Goal: Navigation & Orientation: Find specific page/section

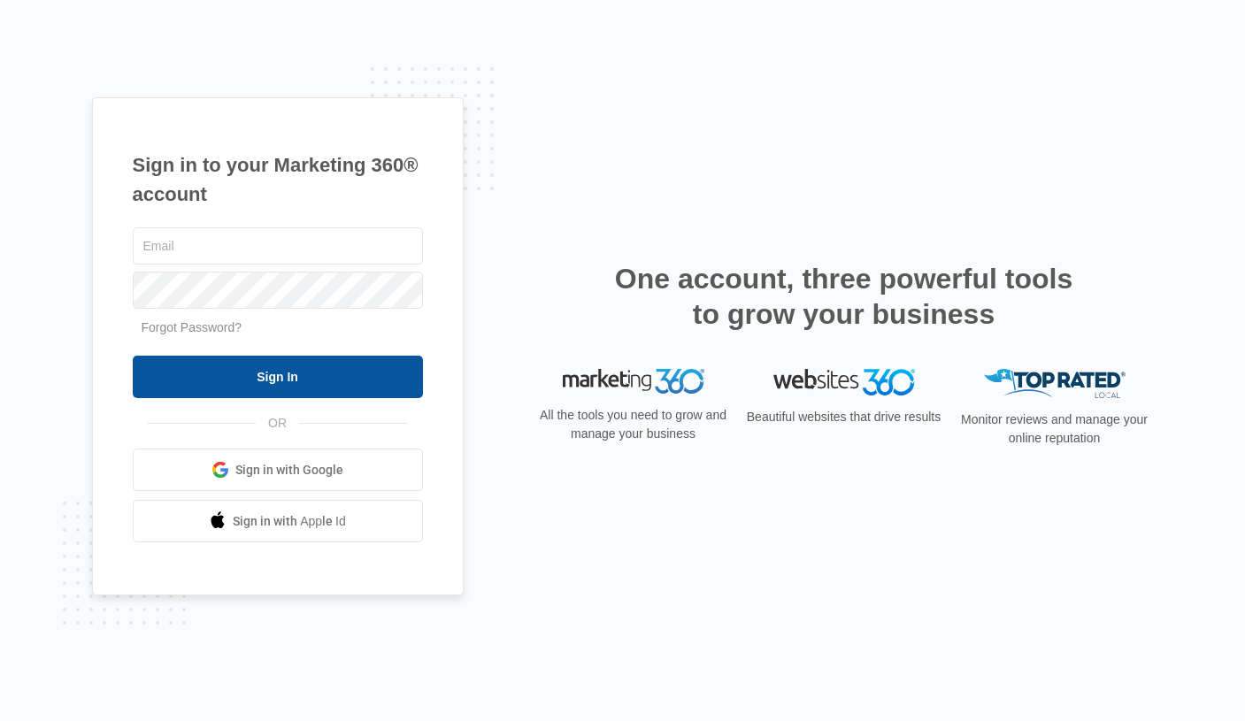
type input "[PERSON_NAME][EMAIL_ADDRESS][PERSON_NAME][DOMAIN_NAME]"
click at [347, 391] on input "Sign In" at bounding box center [278, 377] width 290 height 42
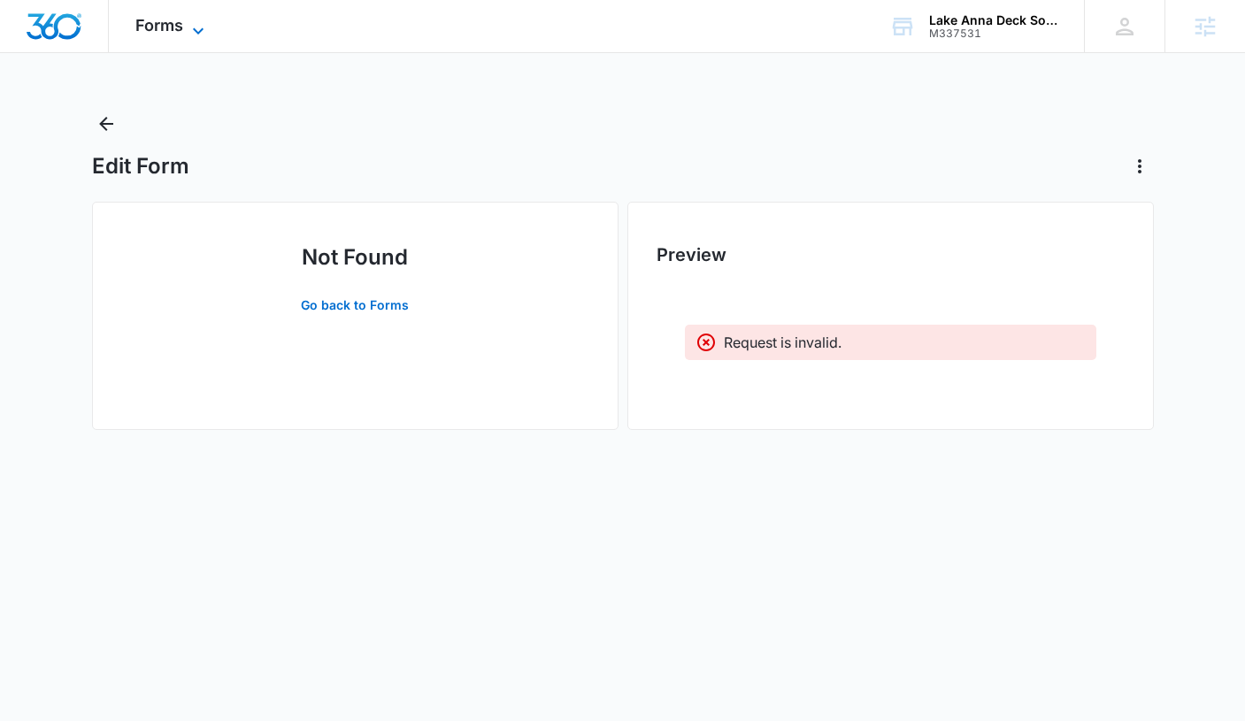
click at [190, 28] on icon at bounding box center [198, 30] width 21 height 21
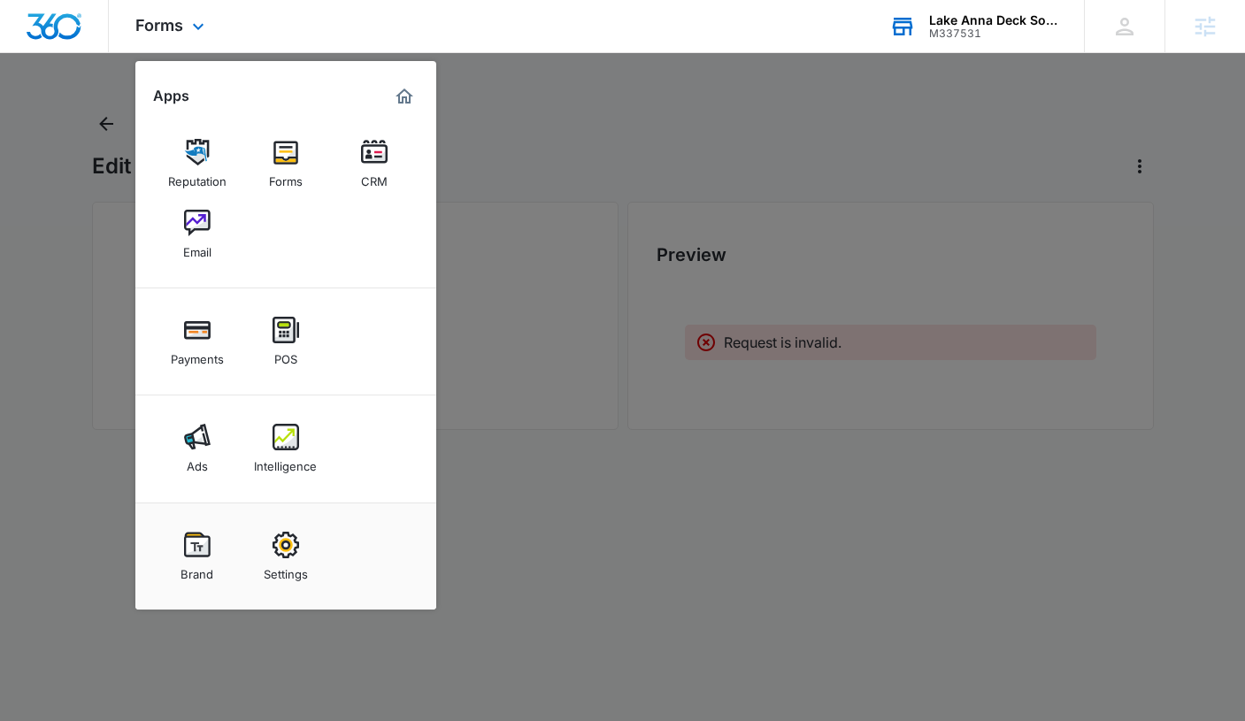
click at [956, 13] on div "Lake Anna Deck Solutions" at bounding box center [993, 20] width 129 height 14
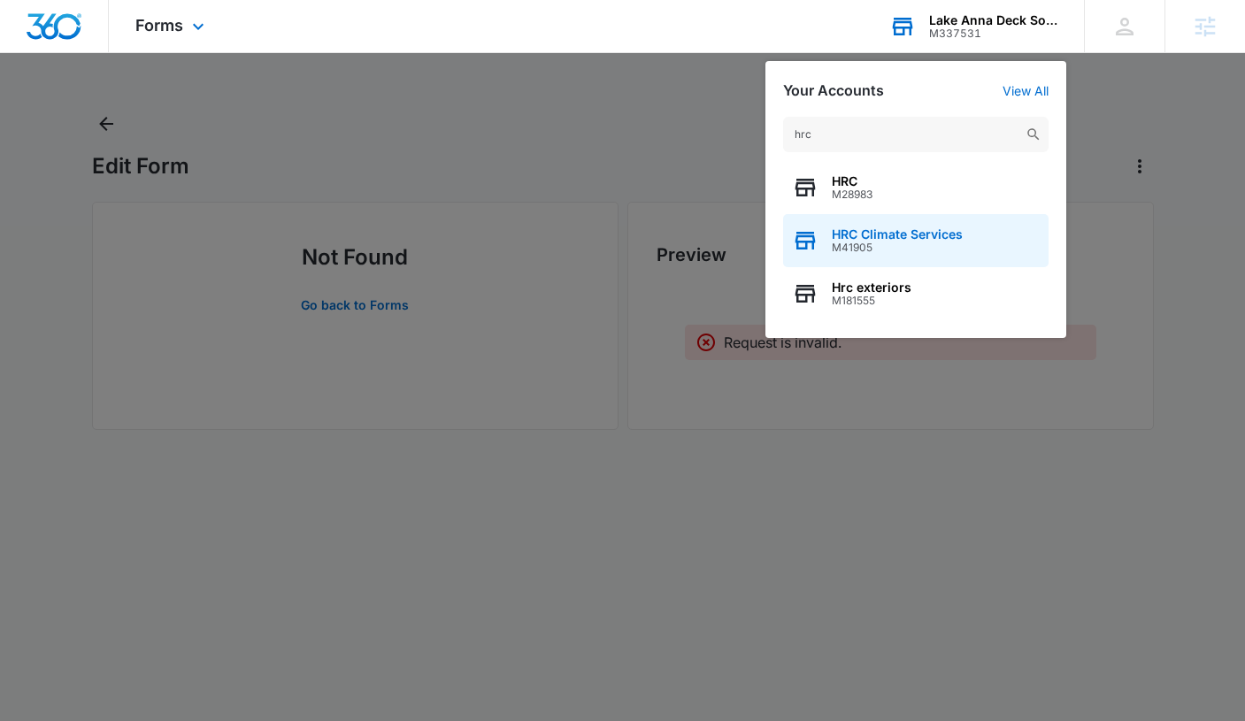
type input "hrc"
click at [907, 240] on span "HRC Climate Services" at bounding box center [897, 234] width 131 height 14
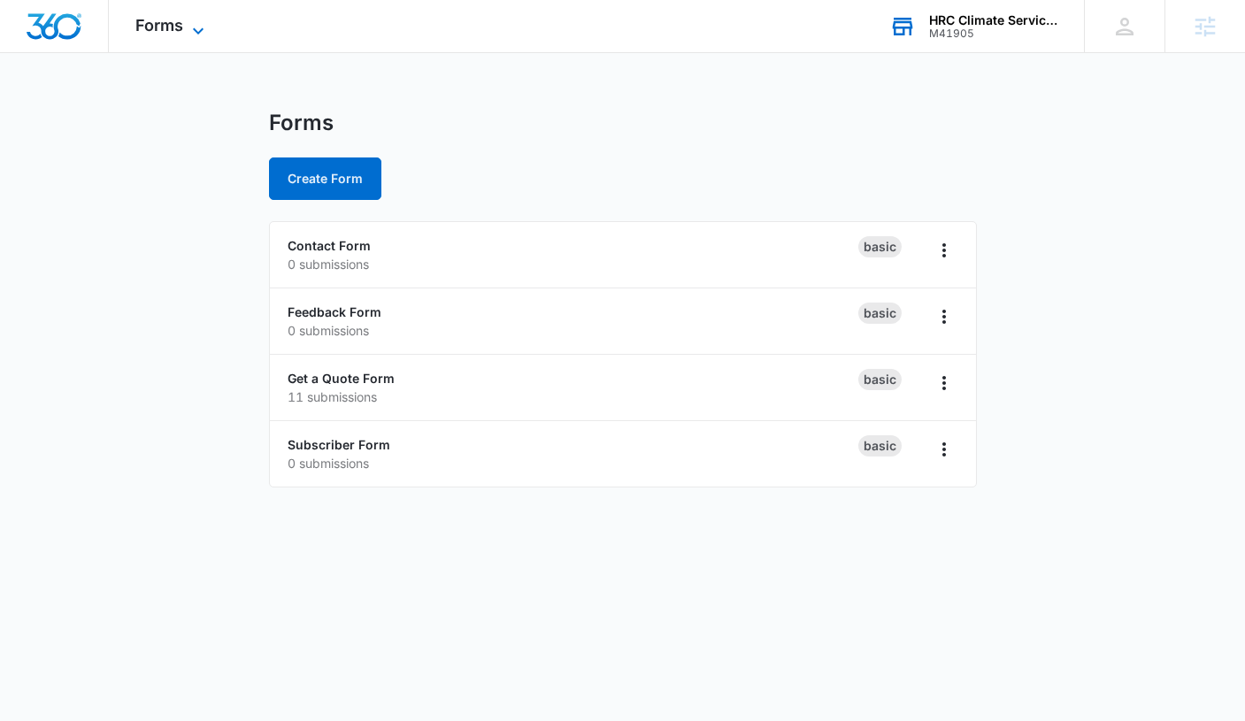
click at [182, 19] on span "Forms" at bounding box center [159, 25] width 48 height 19
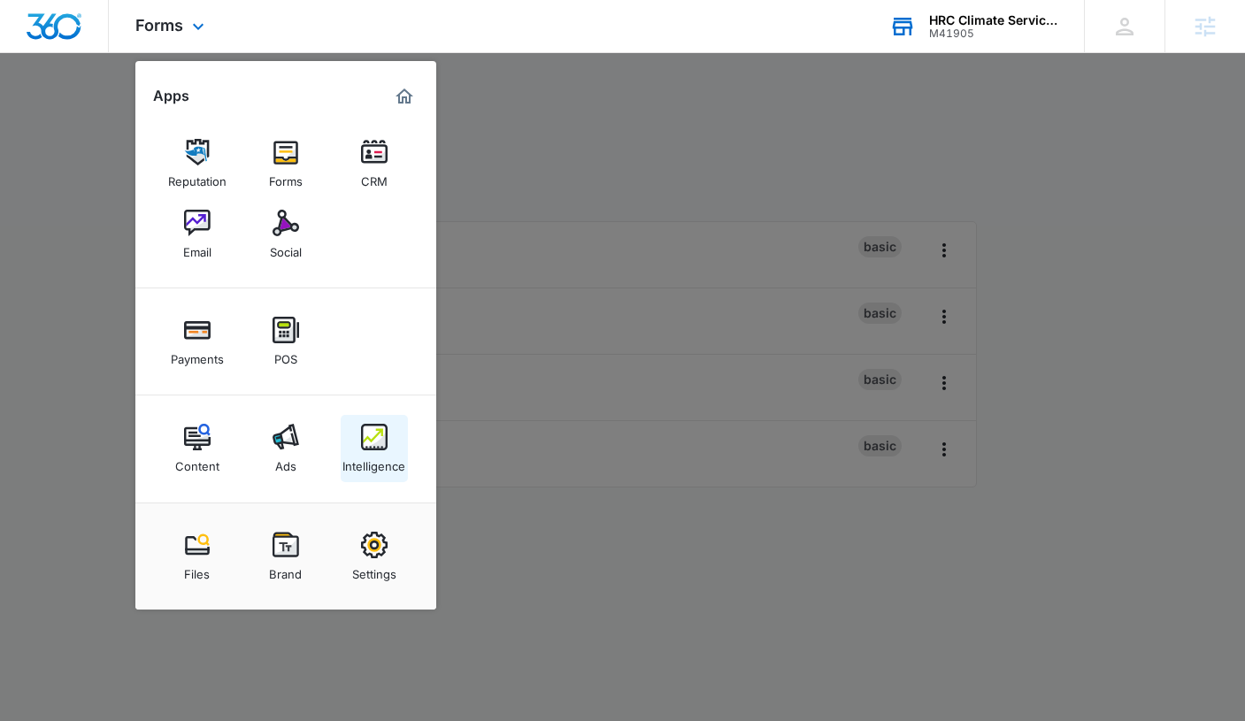
click at [388, 444] on link "Intelligence" at bounding box center [374, 448] width 67 height 67
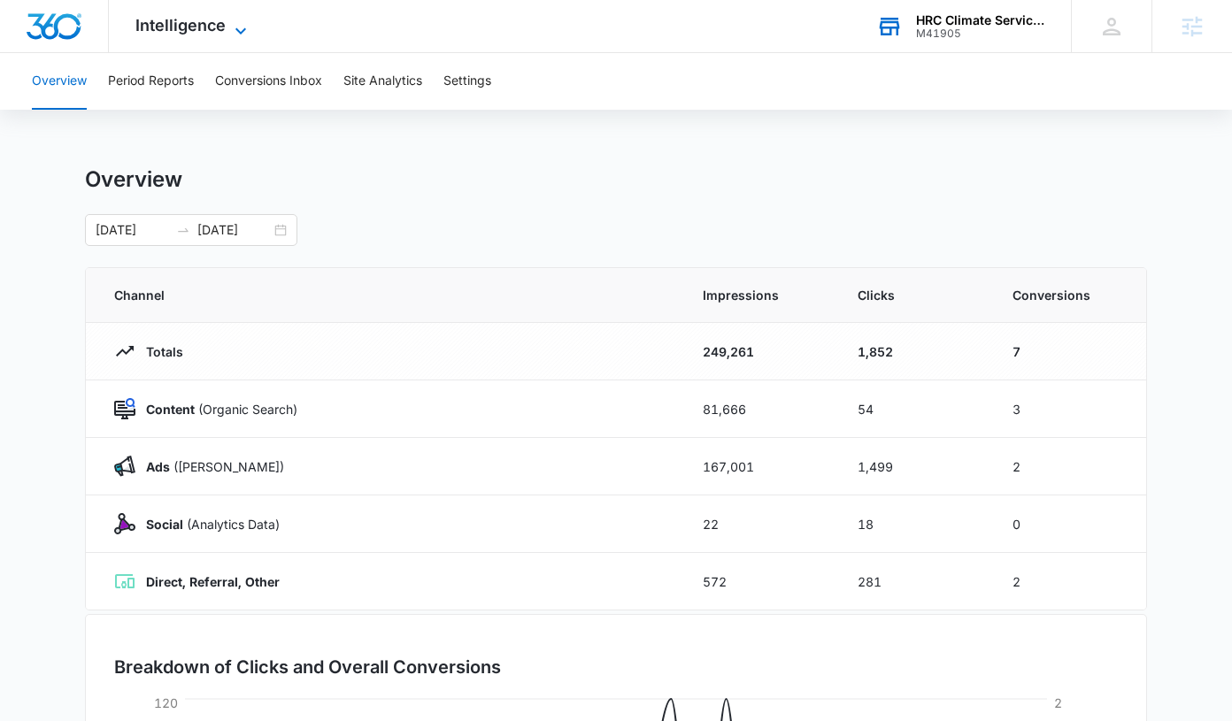
click at [165, 34] on span "Intelligence" at bounding box center [180, 25] width 90 height 19
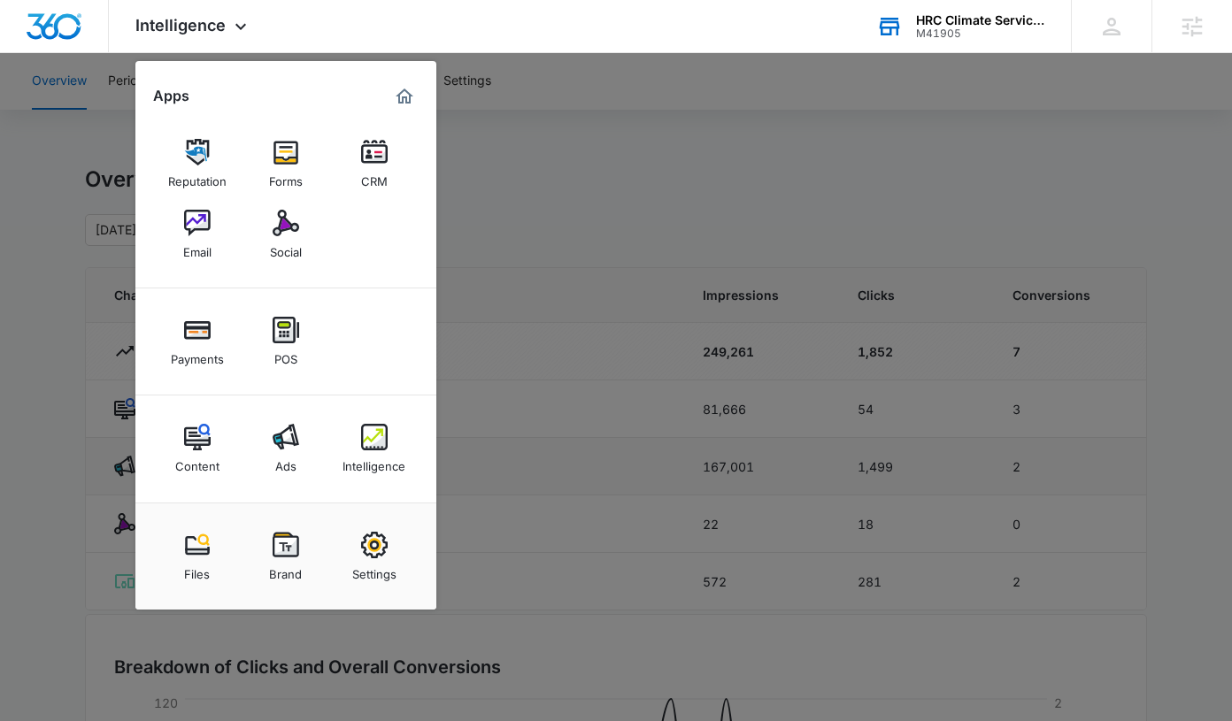
click at [285, 441] on img at bounding box center [285, 437] width 27 height 27
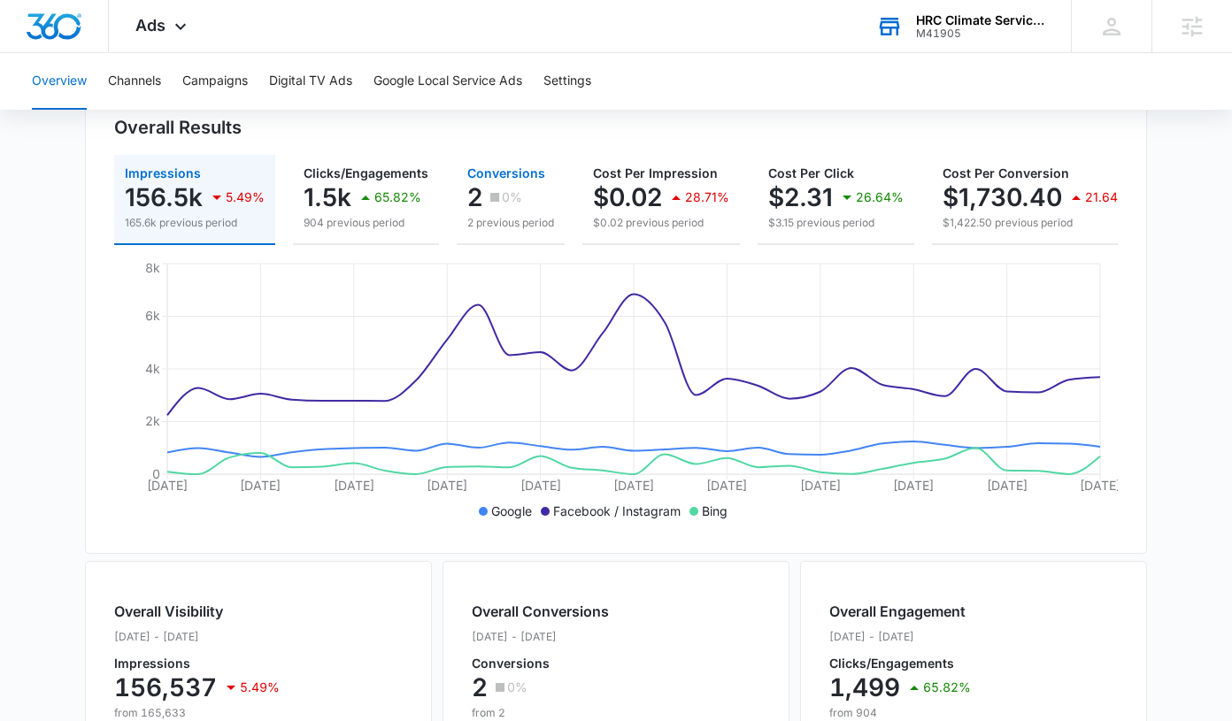
scroll to position [4, 0]
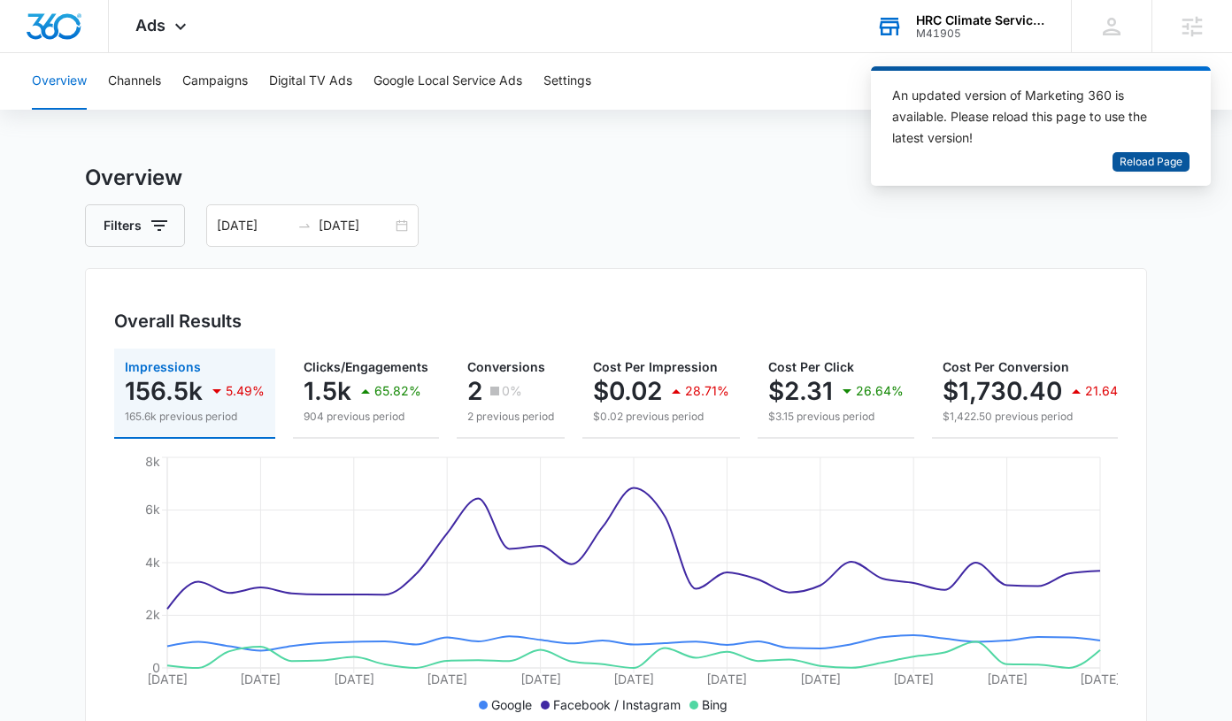
click at [1156, 162] on span "Reload Page" at bounding box center [1150, 162] width 63 height 17
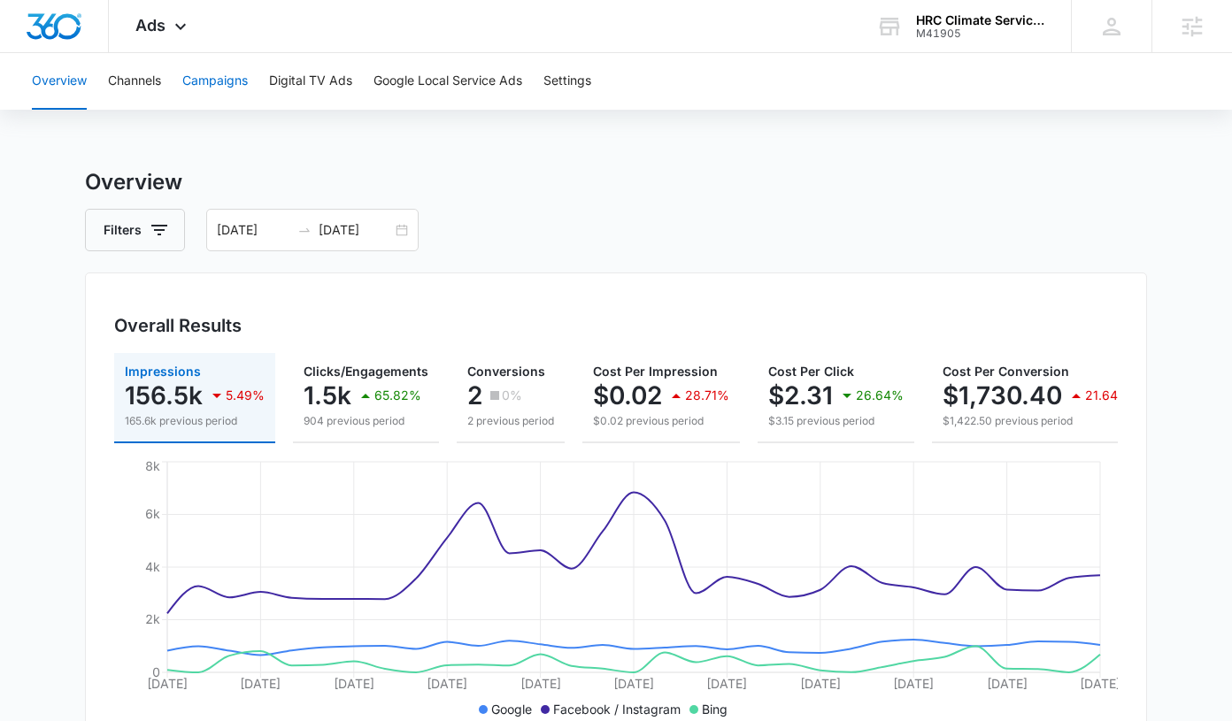
click at [208, 75] on button "Campaigns" at bounding box center [214, 81] width 65 height 57
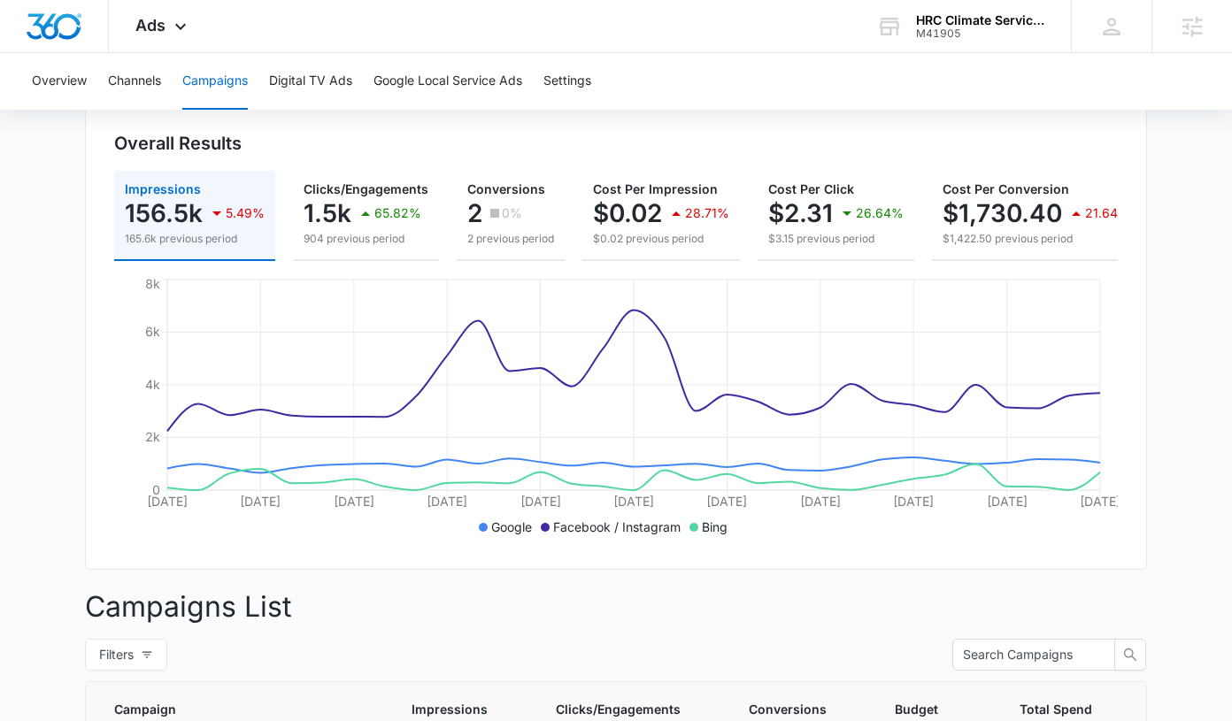
scroll to position [179, 0]
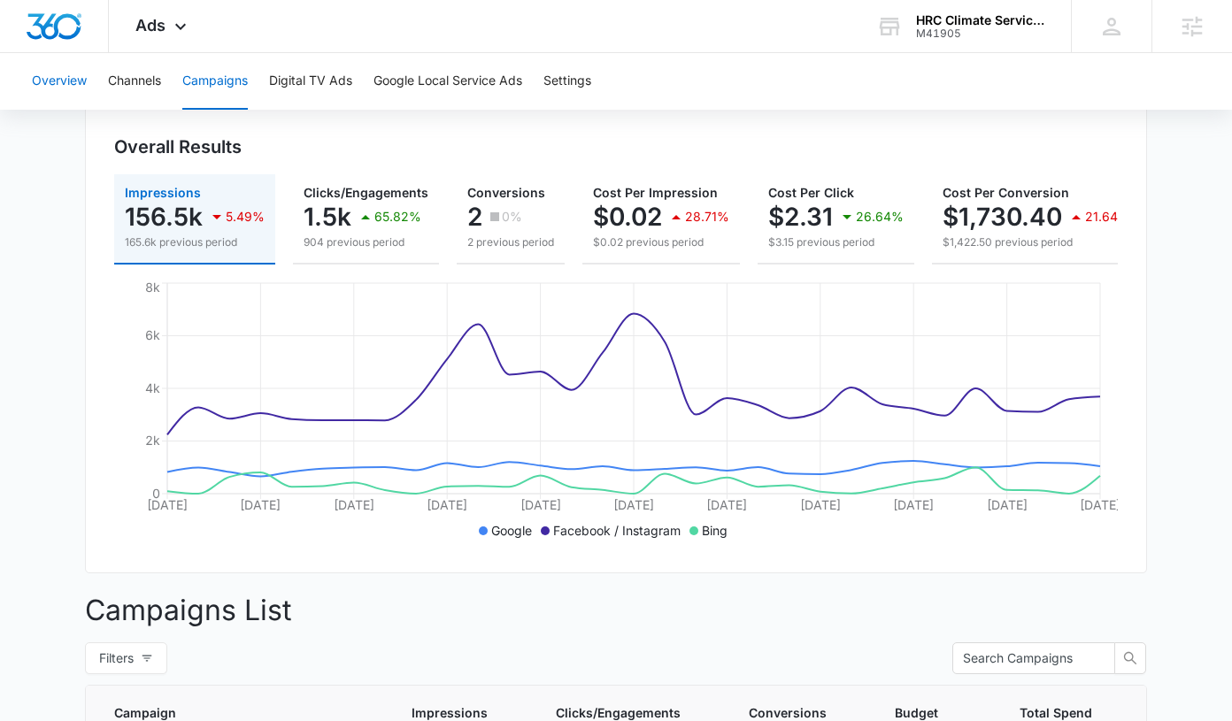
click at [70, 81] on button "Overview" at bounding box center [59, 81] width 55 height 57
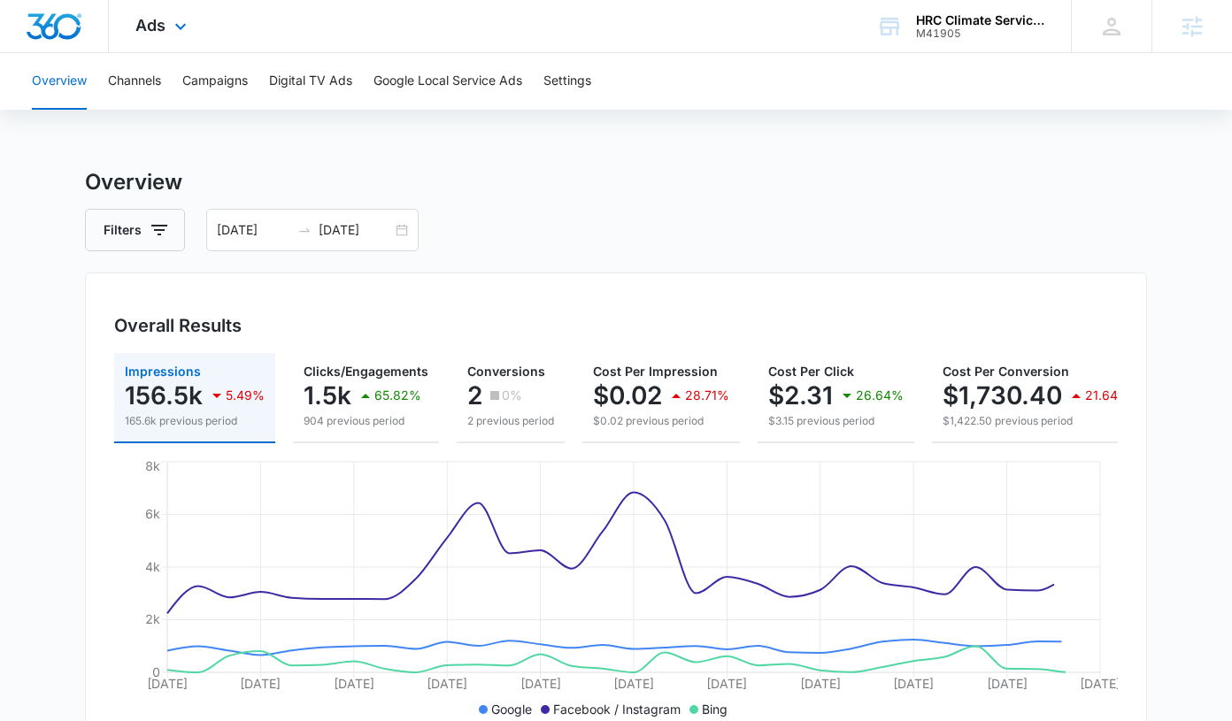
drag, startPoint x: 163, startPoint y: 15, endPoint x: 172, endPoint y: 14, distance: 8.9
click at [164, 14] on div "Ads Apps Reputation Forms CRM Email Social Payments POS Content Ads Intelligenc…" at bounding box center [163, 26] width 109 height 52
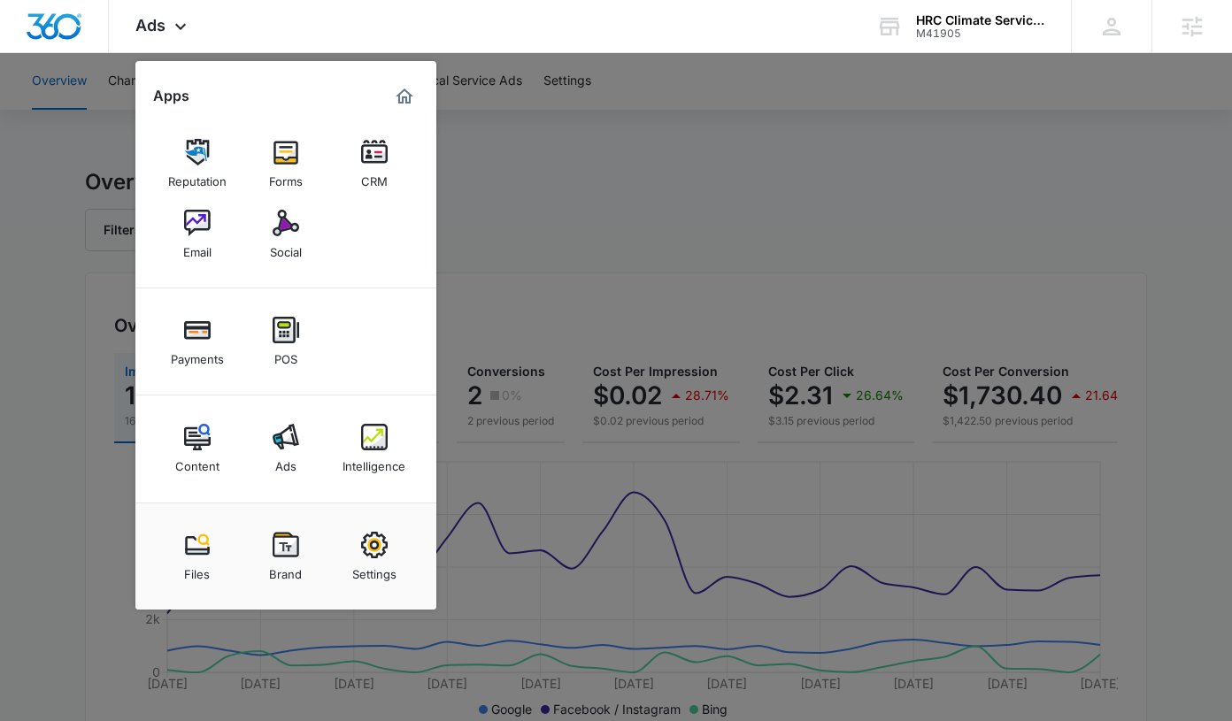
click at [382, 445] on img at bounding box center [374, 437] width 27 height 27
